Goal: Task Accomplishment & Management: Manage account settings

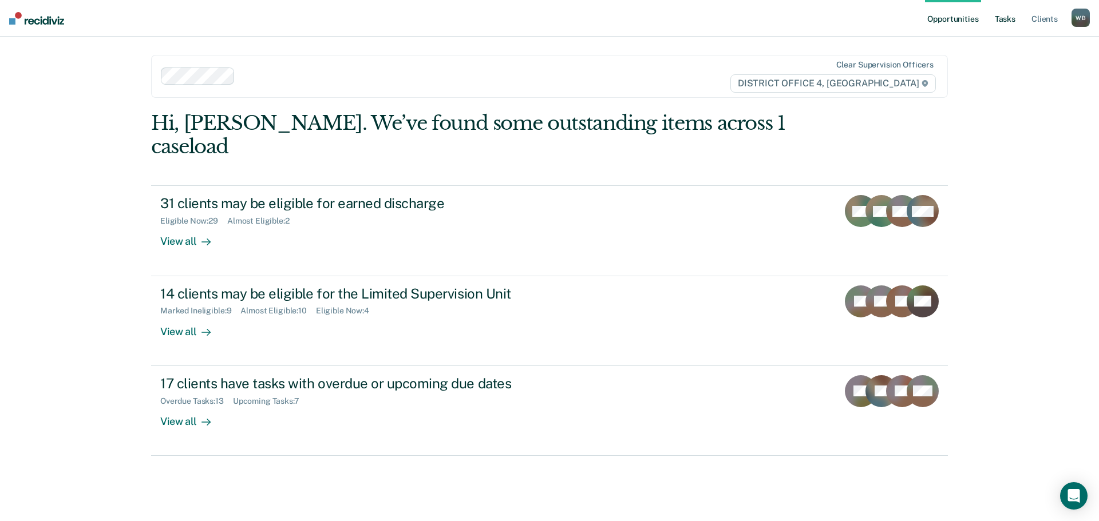
click at [997, 24] on link "Tasks" at bounding box center [1004, 18] width 25 height 37
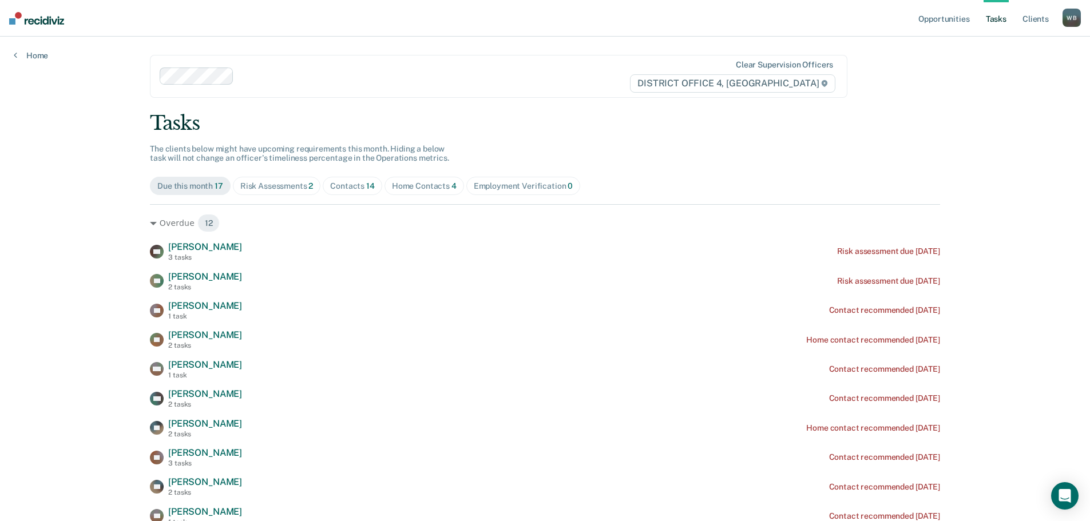
click at [343, 193] on span "Contacts 14" at bounding box center [353, 186] width 60 height 18
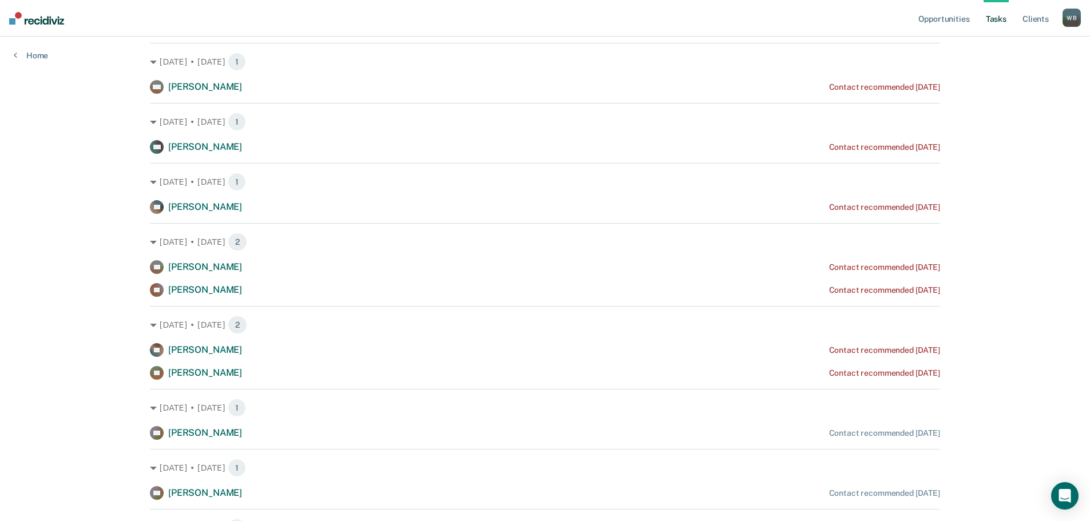
scroll to position [229, 0]
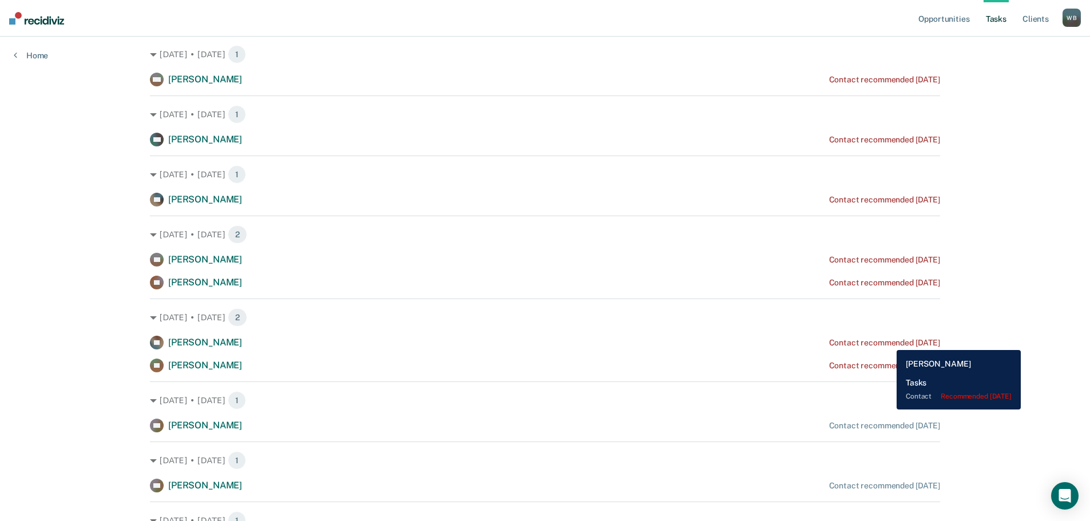
click at [888, 342] on div "Contact recommended [DATE]" at bounding box center [884, 343] width 111 height 10
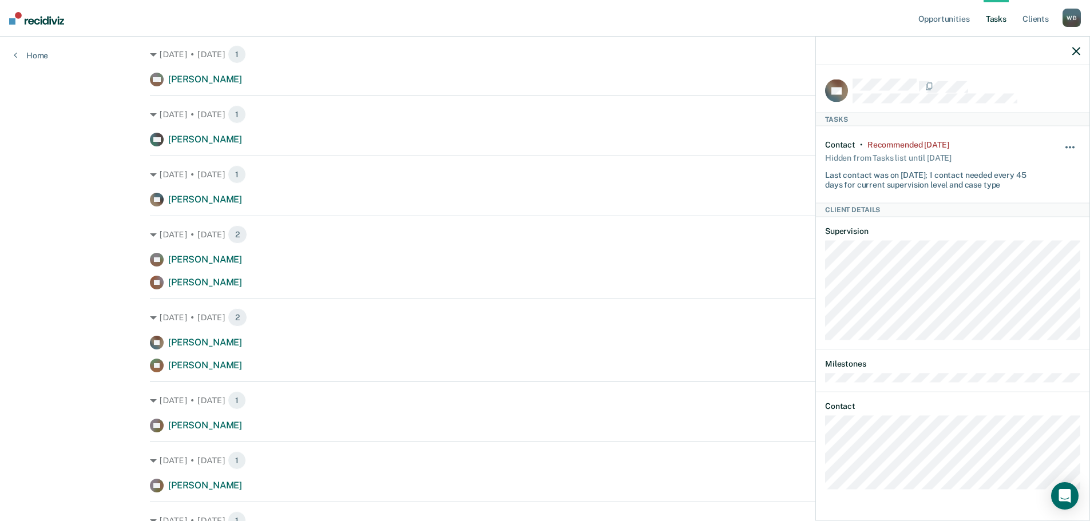
click at [1063, 145] on button "button" at bounding box center [1070, 153] width 19 height 18
click at [1031, 202] on button "7 days" at bounding box center [1039, 202] width 82 height 18
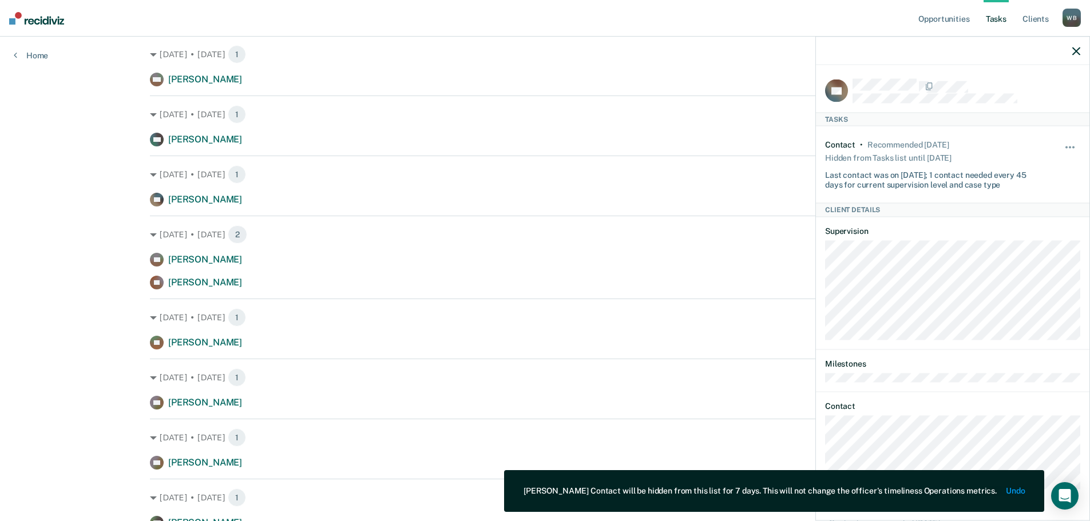
click at [1077, 55] on icon "button" at bounding box center [1077, 51] width 8 height 8
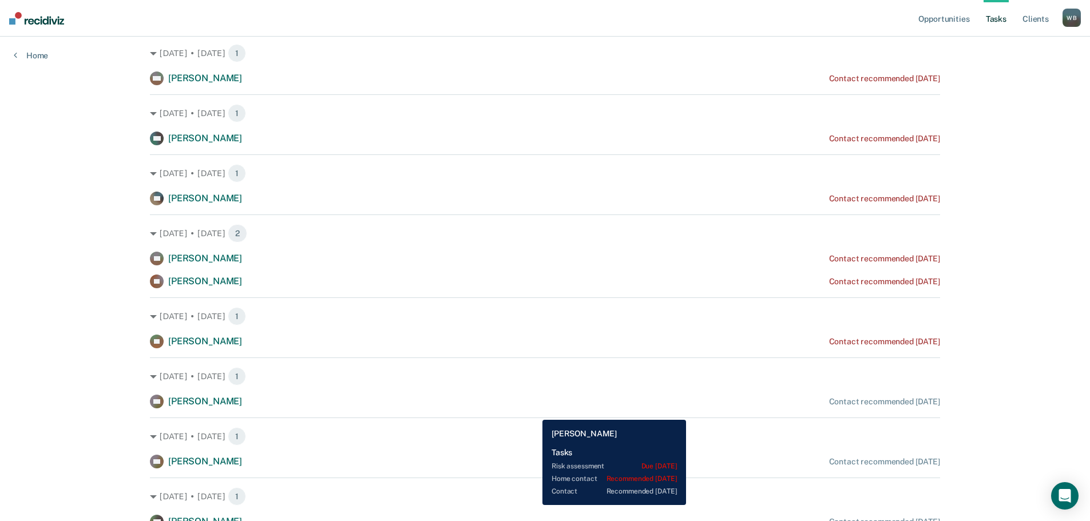
scroll to position [6, 0]
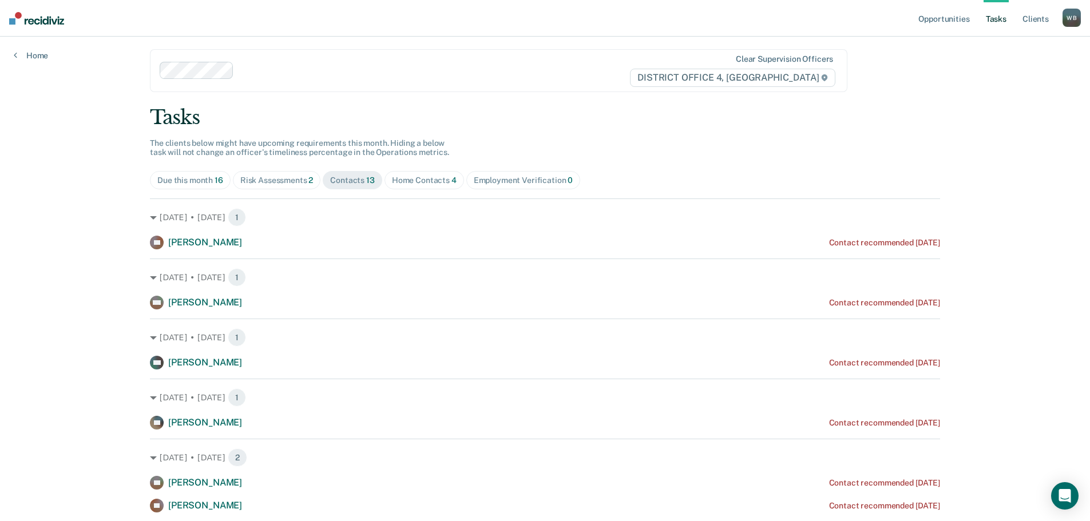
click at [416, 179] on div "Home Contacts 4" at bounding box center [424, 181] width 65 height 10
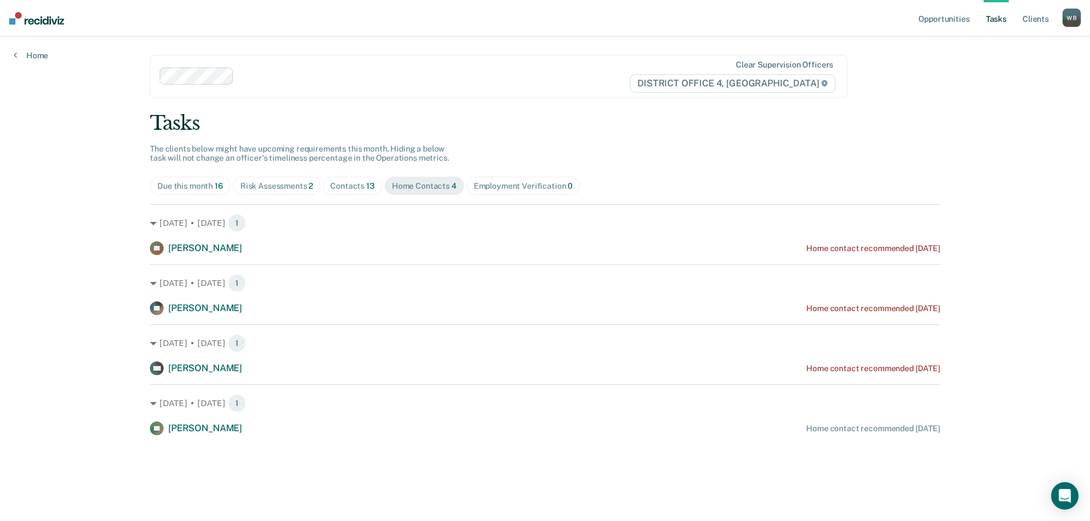
scroll to position [0, 0]
click at [185, 186] on div "Due this month 16" at bounding box center [192, 186] width 66 height 10
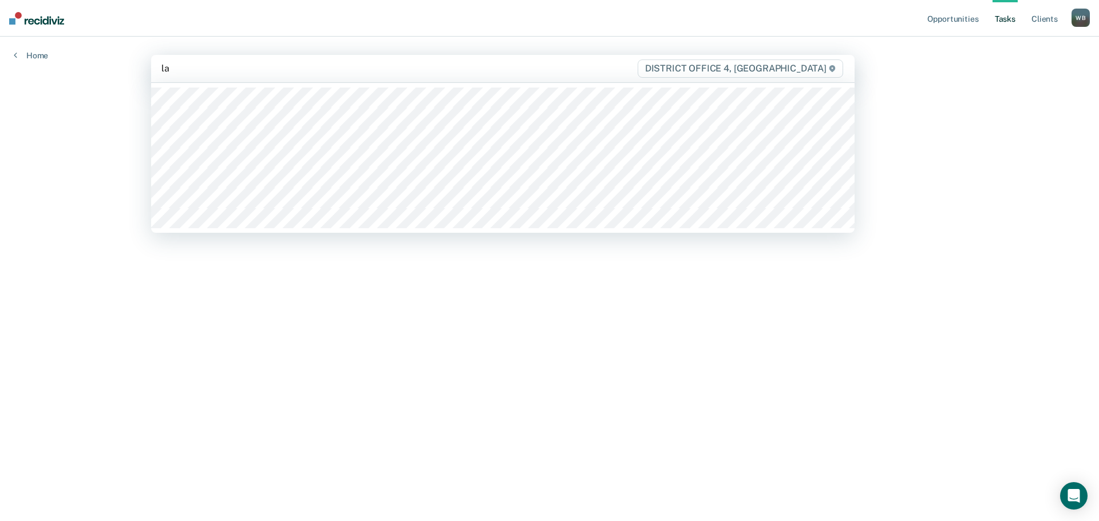
type input "lan"
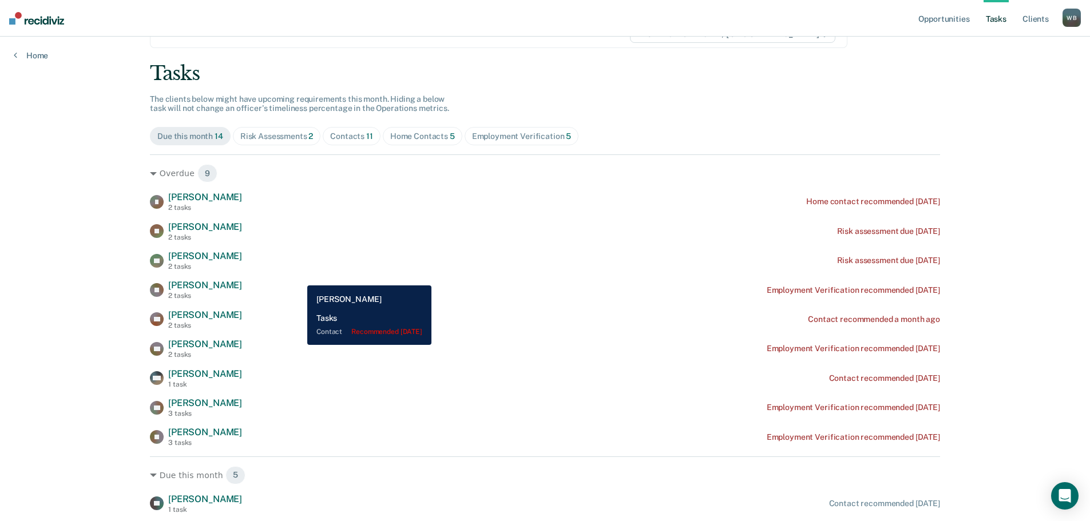
scroll to position [34, 0]
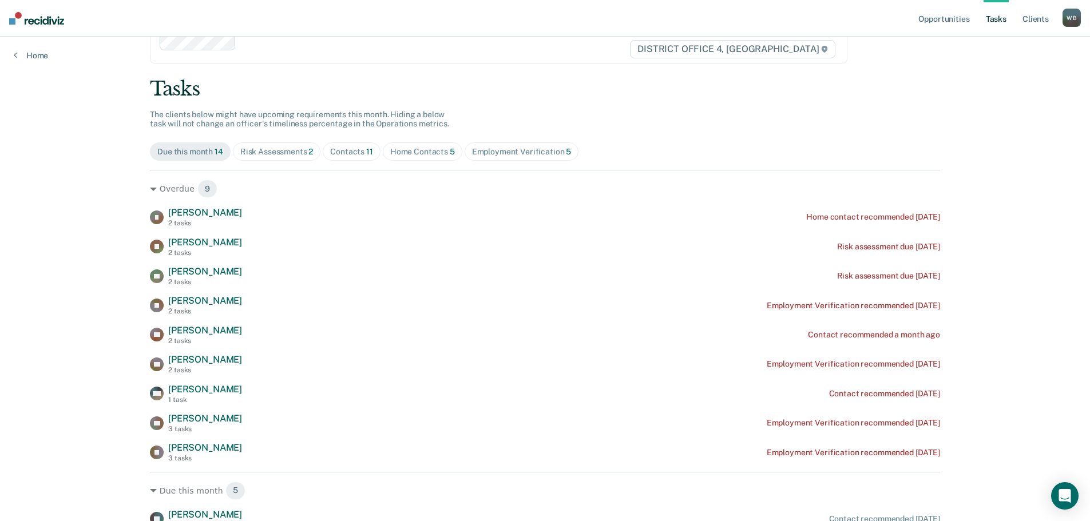
click at [390, 148] on div "Home Contacts 5" at bounding box center [422, 152] width 65 height 10
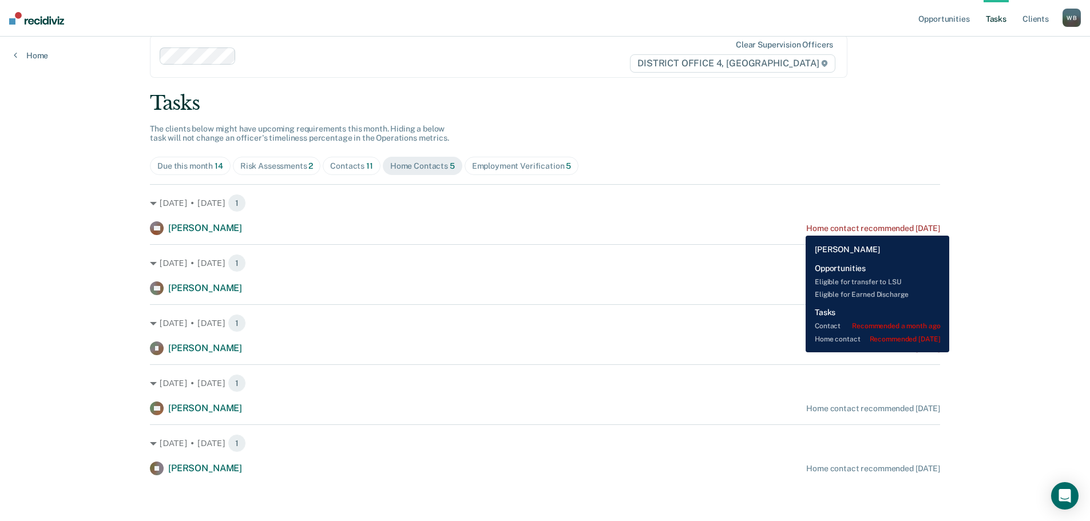
click at [806, 227] on div "Home contact recommended [DATE]" at bounding box center [873, 229] width 134 height 10
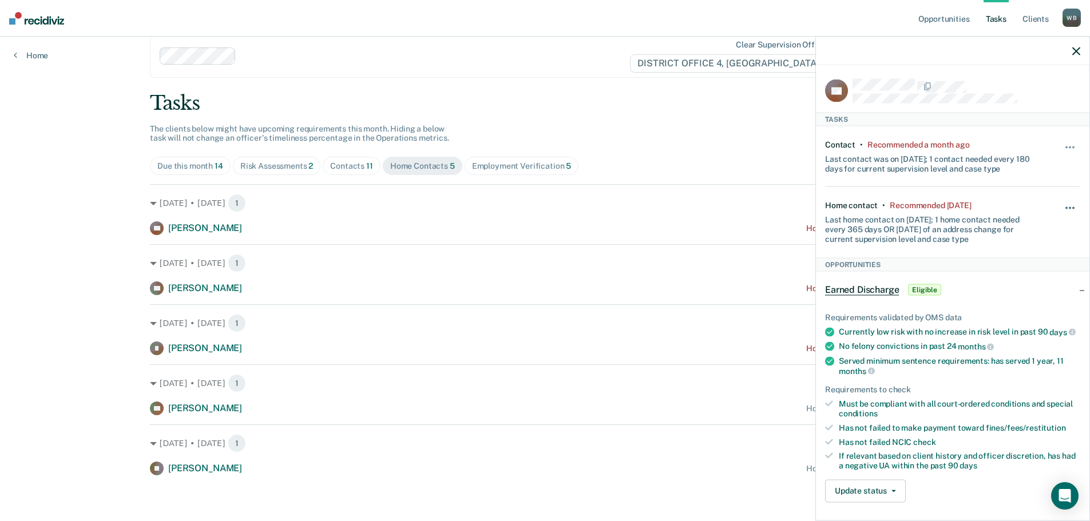
click at [1067, 208] on button "button" at bounding box center [1070, 214] width 19 height 18
click at [1039, 250] on div "Home contact • Recommended [DATE] Last home contact on [DATE]; 1 home contact n…" at bounding box center [952, 222] width 255 height 70
click at [1066, 146] on span "button" at bounding box center [1067, 147] width 2 height 2
click at [1007, 203] on button "7 days" at bounding box center [1039, 202] width 82 height 18
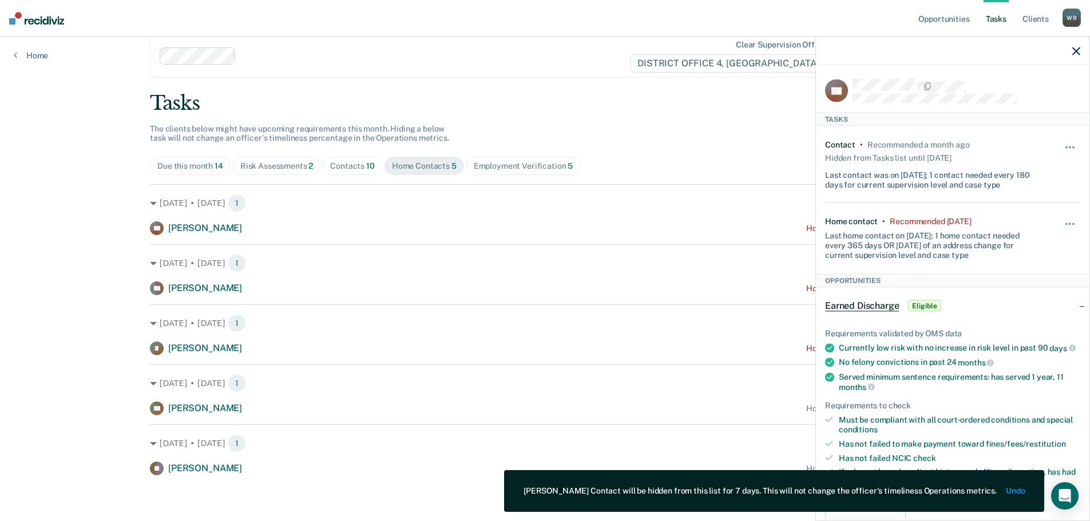
click at [1063, 218] on div "Hide from tasks list for... 7 days 30 days 90 days" at bounding box center [1070, 238] width 19 height 43
click at [1063, 221] on button "button" at bounding box center [1070, 230] width 19 height 18
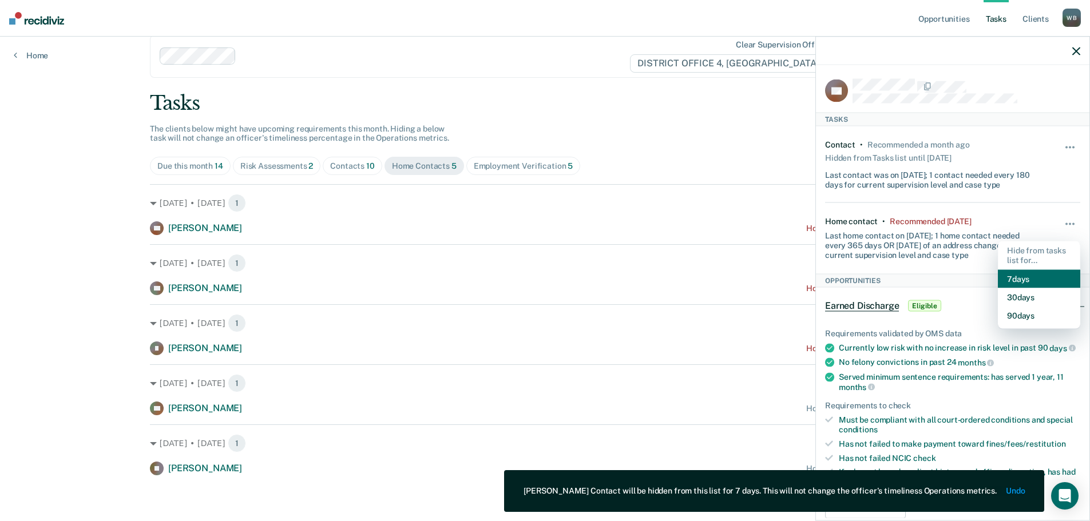
click at [1012, 272] on button "7 days" at bounding box center [1039, 279] width 82 height 18
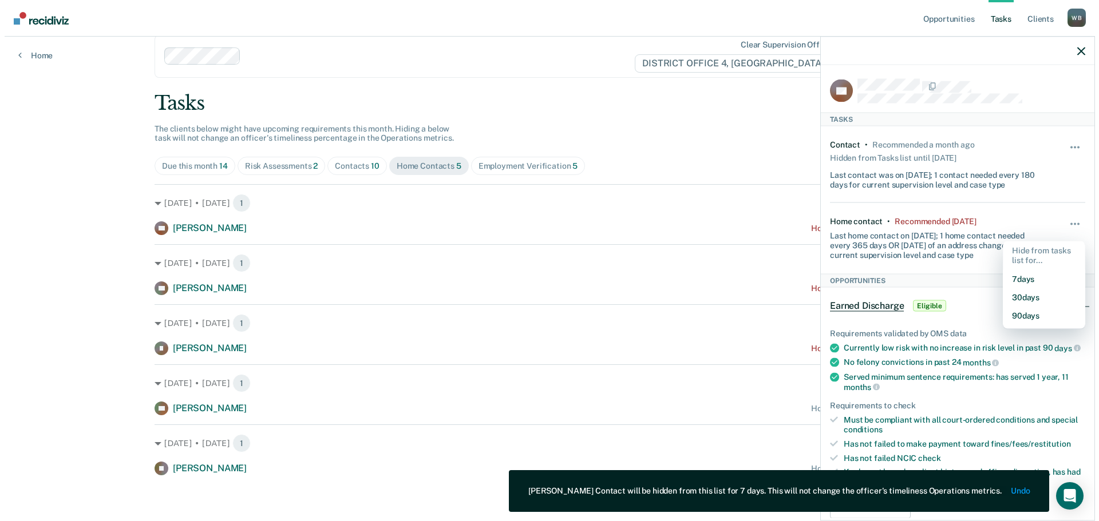
scroll to position [0, 0]
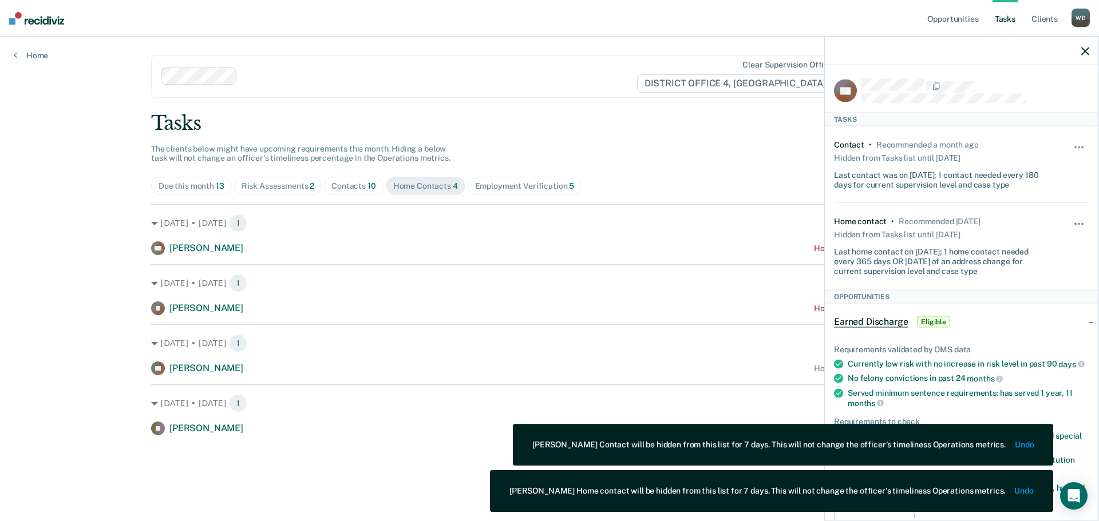
click at [1088, 57] on div at bounding box center [962, 51] width 274 height 29
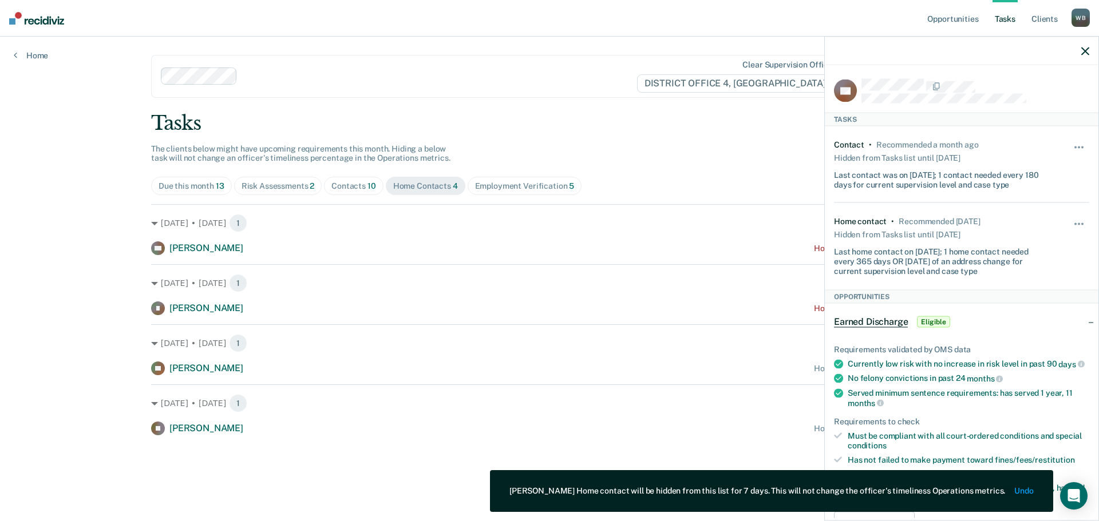
click at [1081, 49] on icon "button" at bounding box center [1085, 51] width 8 height 8
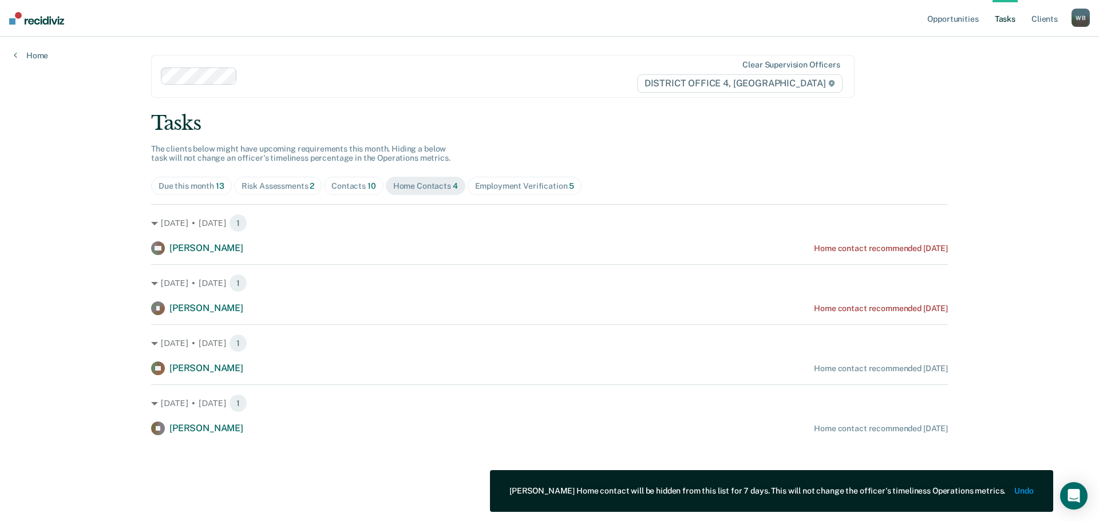
click at [335, 181] on div "Contacts 10" at bounding box center [353, 186] width 45 height 10
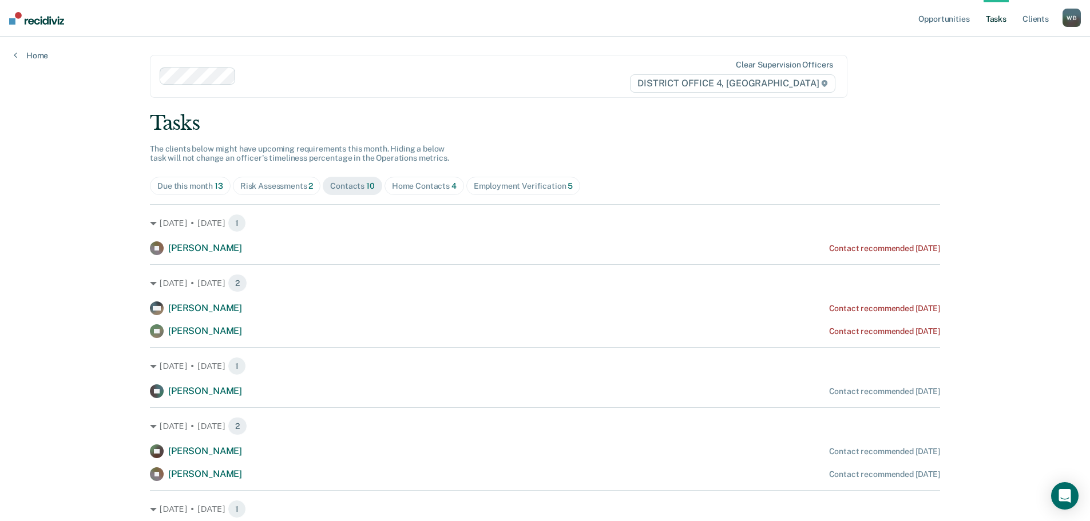
click at [435, 185] on div "Home Contacts 4" at bounding box center [424, 186] width 65 height 10
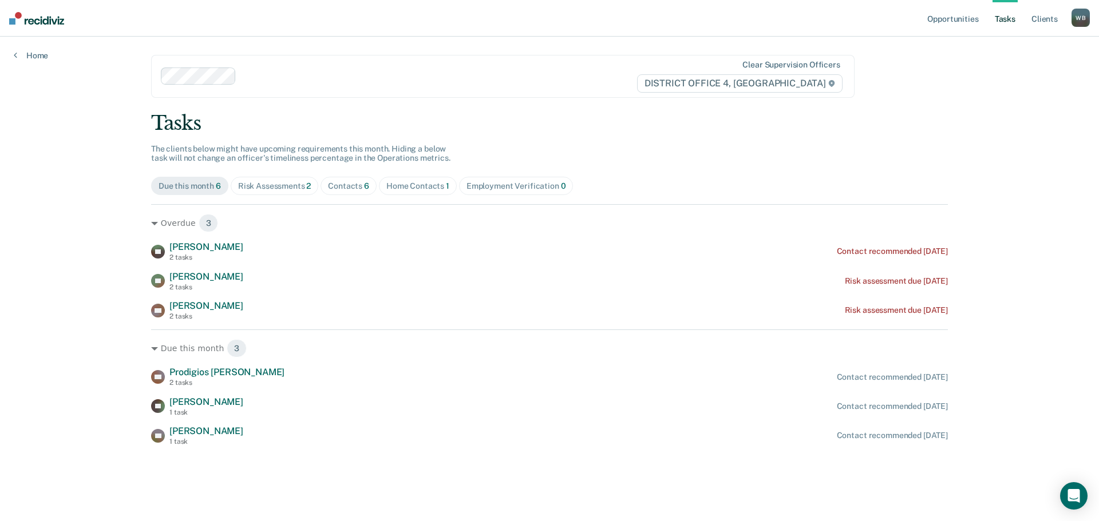
click at [429, 192] on span "Home Contacts 1" at bounding box center [418, 186] width 78 height 18
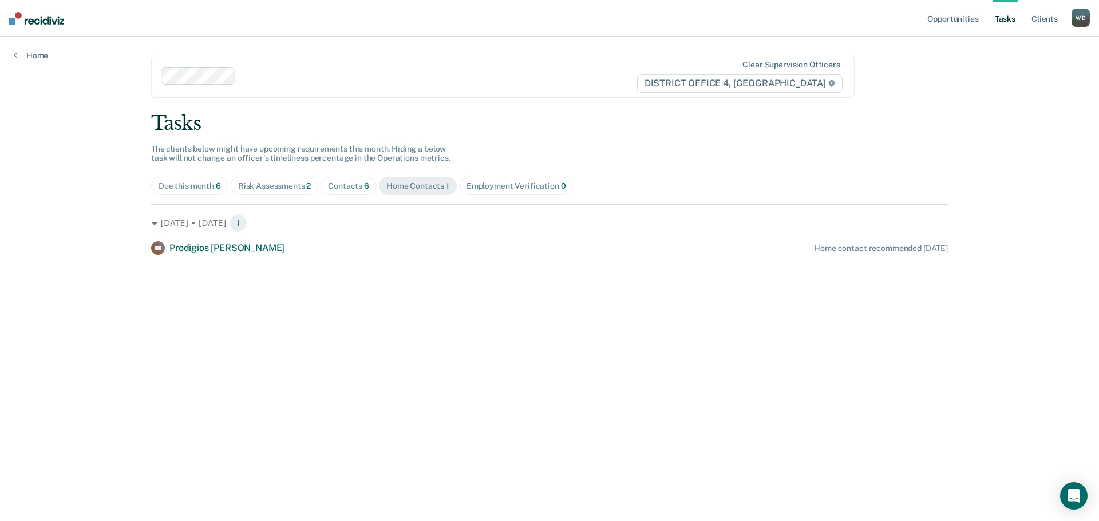
click at [336, 190] on div "Contacts 6" at bounding box center [348, 186] width 41 height 10
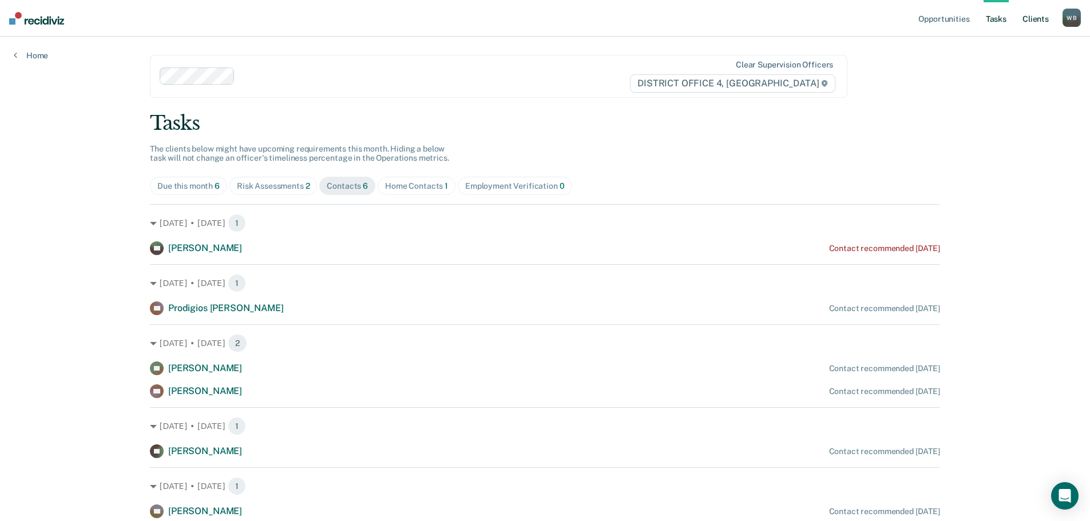
click at [1026, 24] on link "Client s" at bounding box center [1035, 18] width 31 height 37
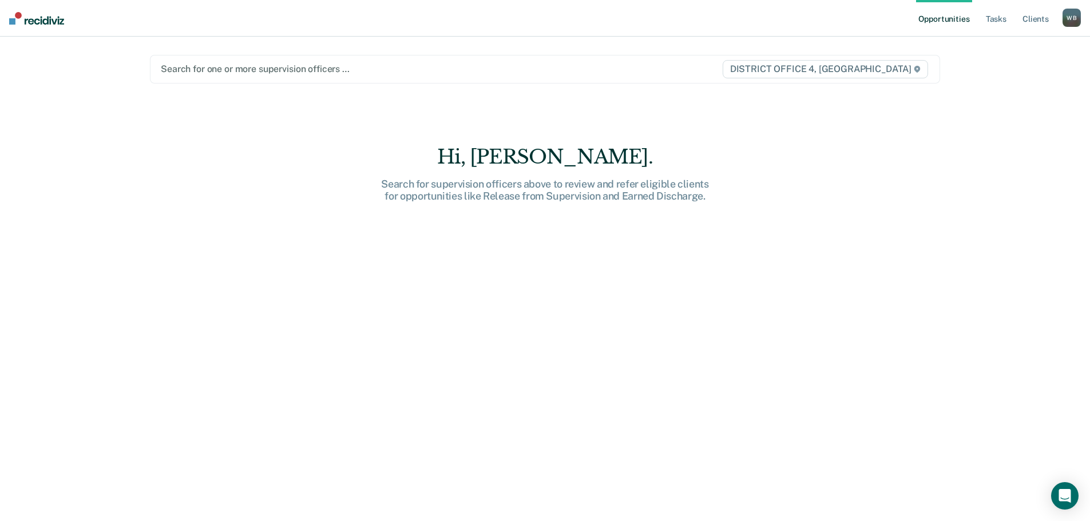
click at [497, 76] on div "Search for one or more supervision officers …" at bounding box center [430, 68] width 540 height 15
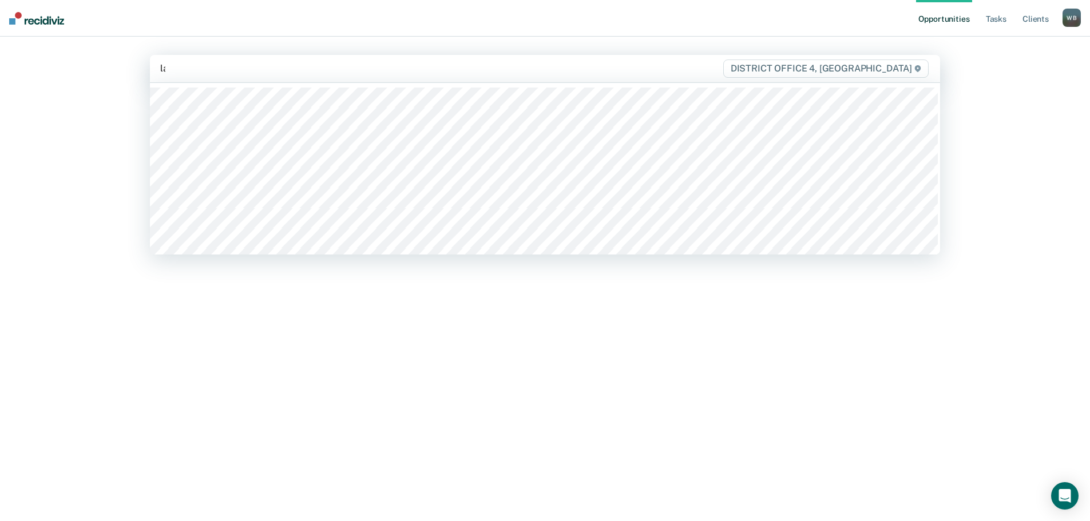
type input "lan"
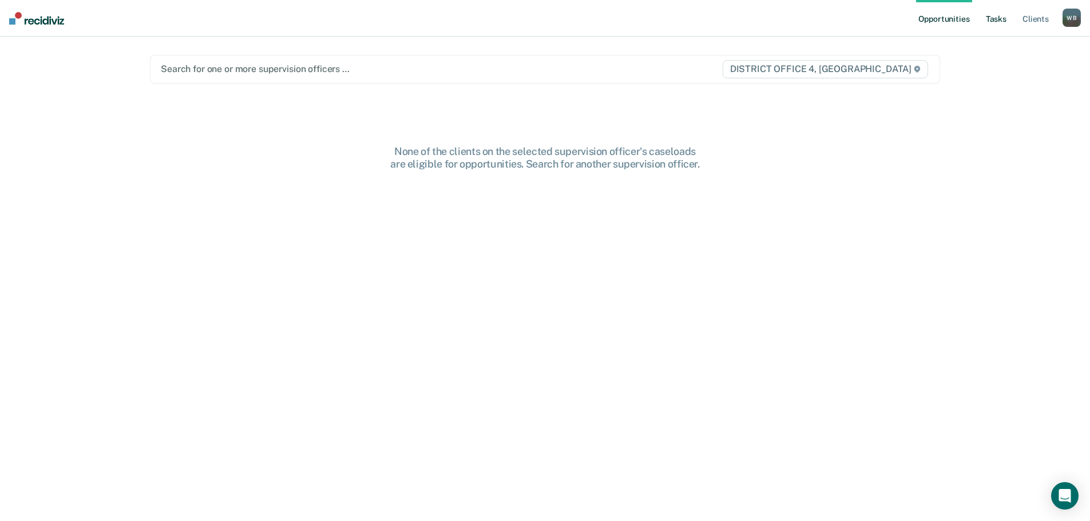
click at [1002, 22] on link "Tasks" at bounding box center [996, 18] width 25 height 37
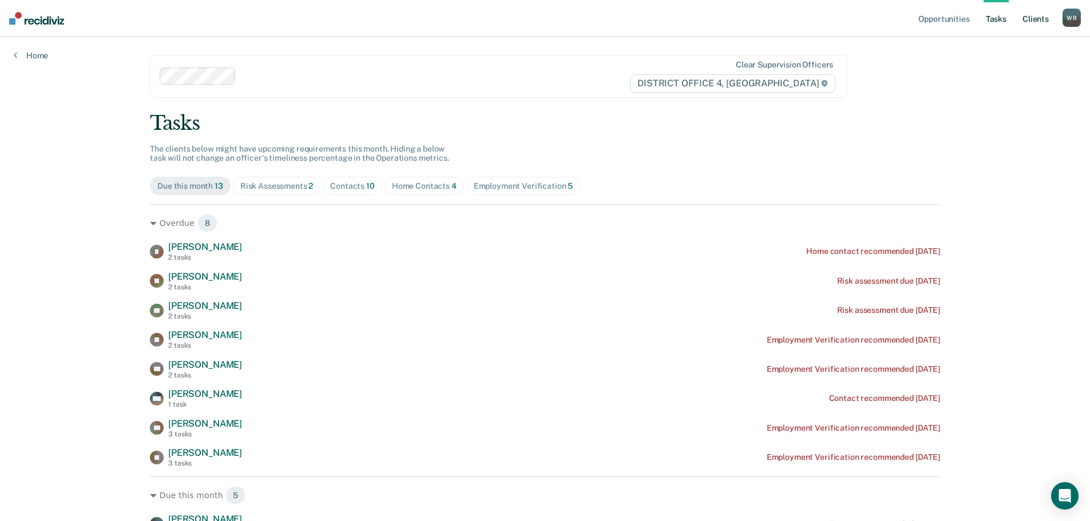
click at [1026, 18] on link "Client s" at bounding box center [1035, 18] width 31 height 37
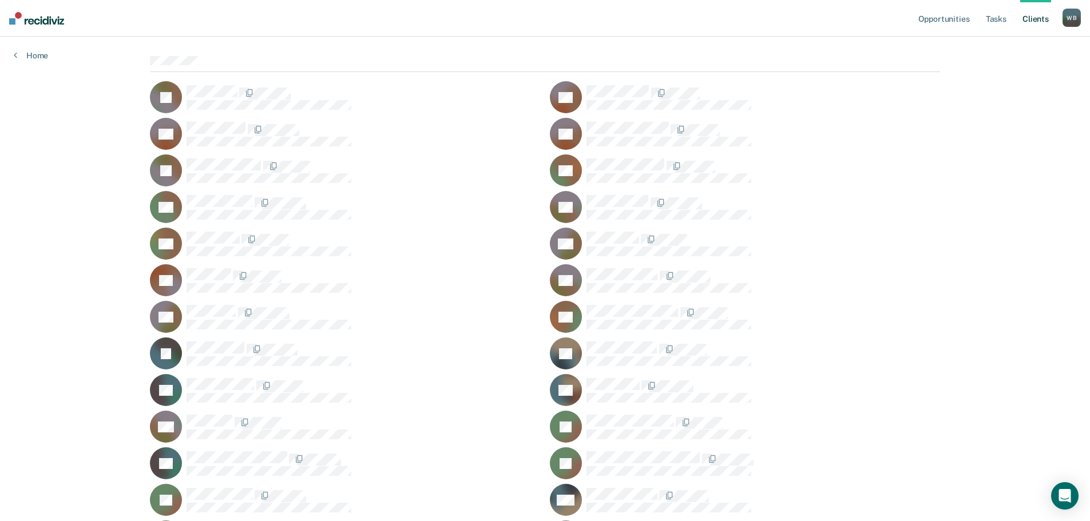
scroll to position [114, 0]
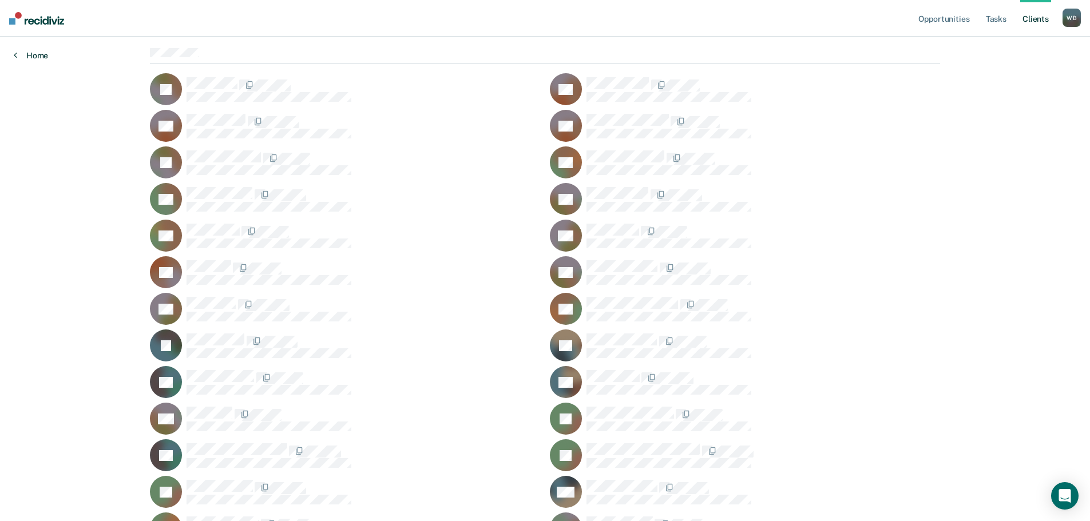
click at [41, 57] on link "Home" at bounding box center [31, 55] width 34 height 10
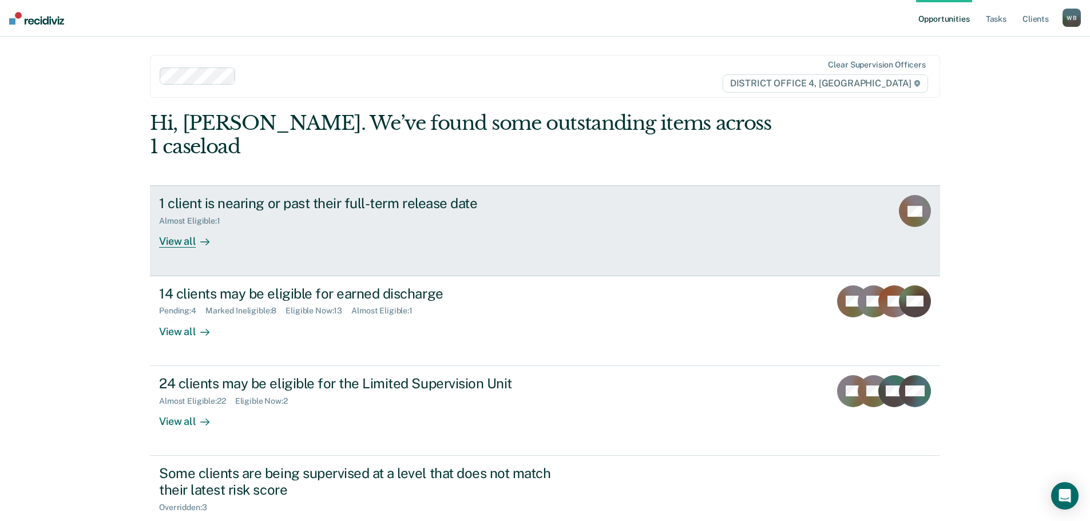
click at [180, 226] on div "View all" at bounding box center [191, 237] width 64 height 22
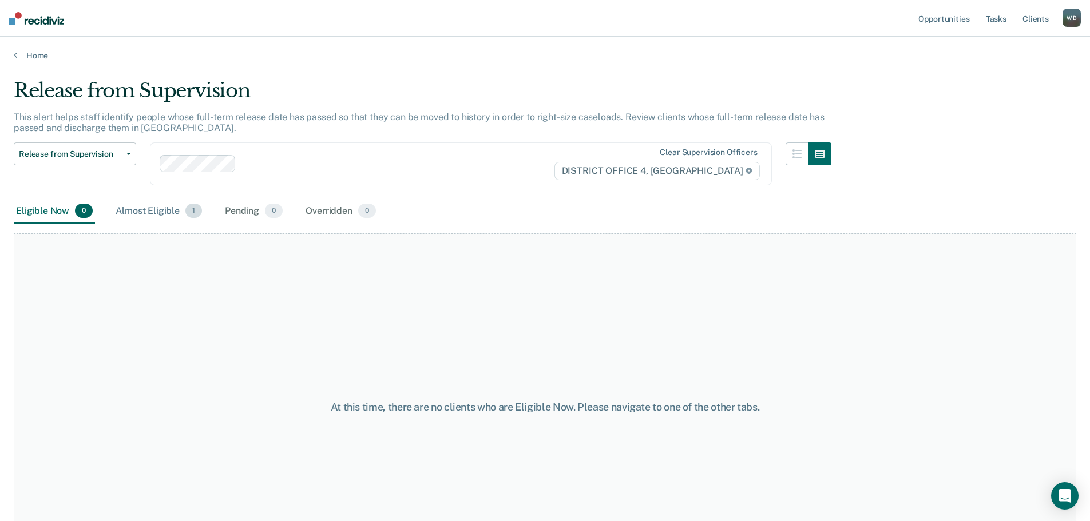
click at [151, 213] on div "Almost Eligible 1" at bounding box center [158, 211] width 91 height 25
